Goal: Task Accomplishment & Management: Manage account settings

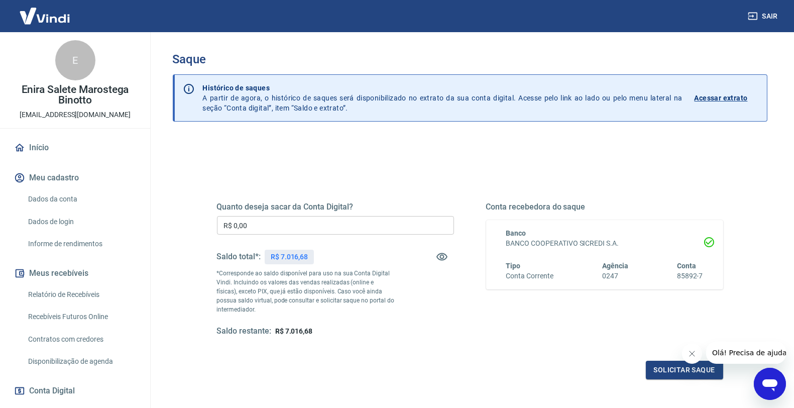
click at [324, 224] on input "R$ 0,00" at bounding box center [335, 225] width 237 height 19
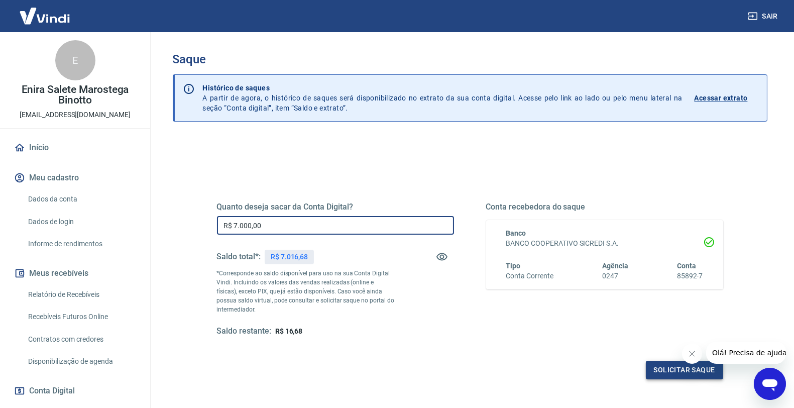
type input "R$ 7.000,00"
click at [651, 370] on button "Solicitar saque" at bounding box center [684, 370] width 77 height 19
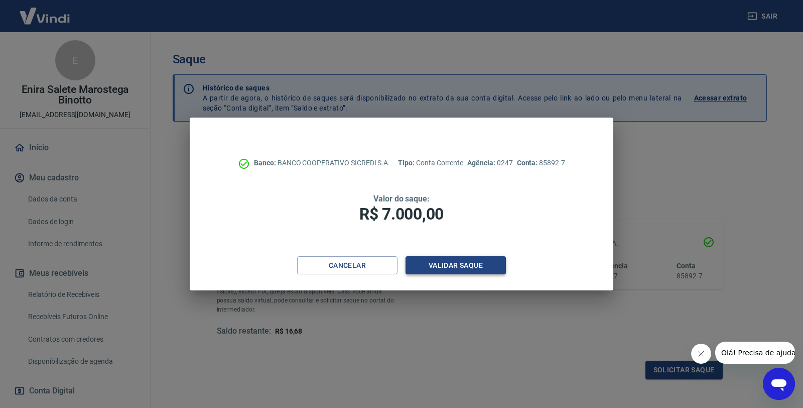
click at [429, 271] on button "Validar saque" at bounding box center [456, 265] width 100 height 19
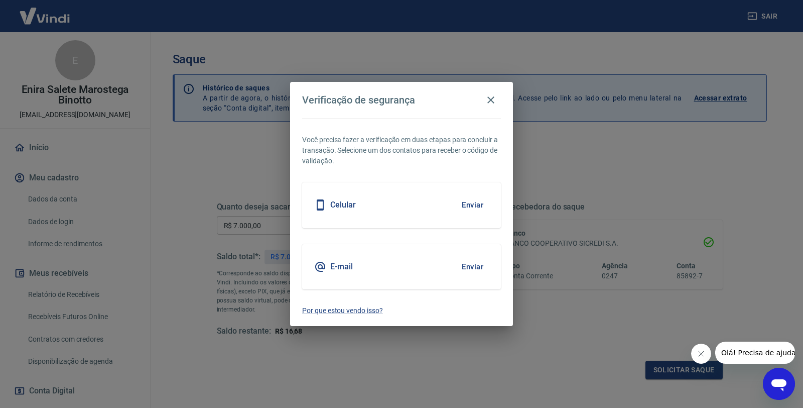
click at [404, 265] on div "E-mail Enviar" at bounding box center [401, 266] width 199 height 45
click at [466, 266] on button "Enviar" at bounding box center [472, 266] width 33 height 21
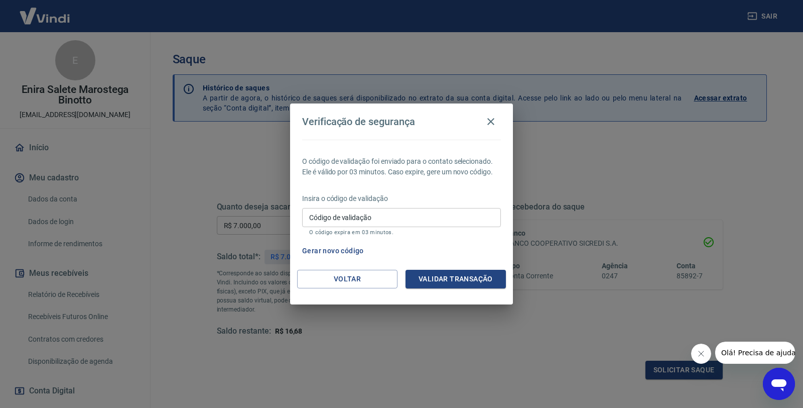
click at [481, 222] on input "Código de validação" at bounding box center [401, 217] width 199 height 19
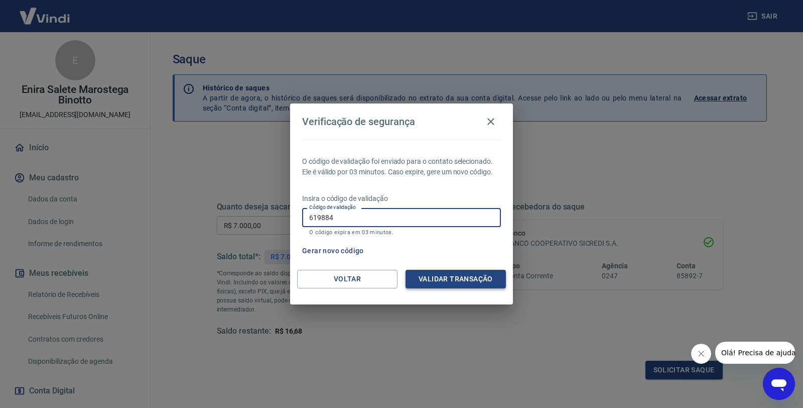
type input "619884"
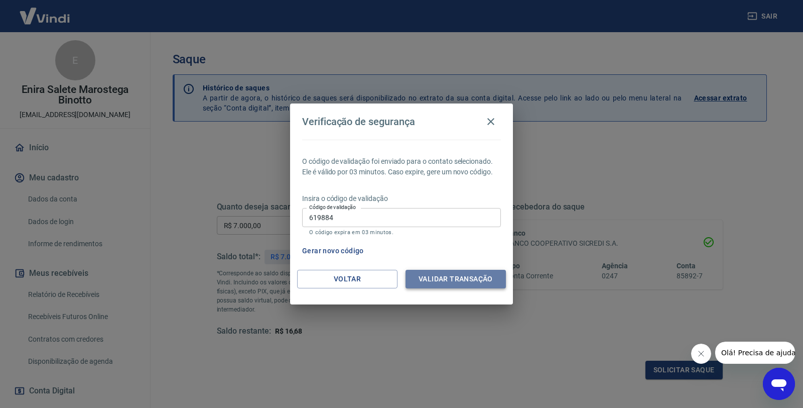
click at [477, 280] on button "Validar transação" at bounding box center [456, 279] width 100 height 19
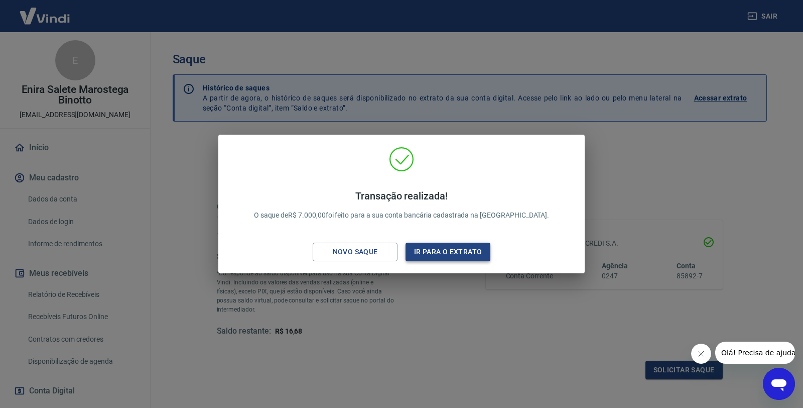
click at [444, 252] on button "Ir para o extrato" at bounding box center [448, 252] width 85 height 19
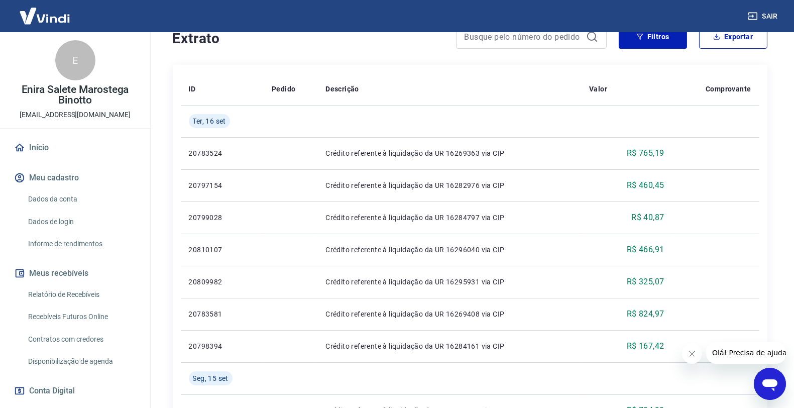
scroll to position [111, 0]
